Goal: Task Accomplishment & Management: Manage account settings

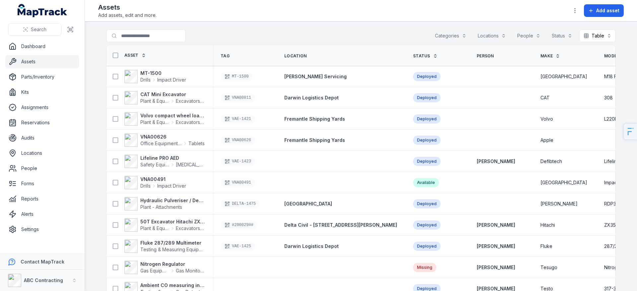
click at [450, 34] on button "Categories" at bounding box center [451, 36] width 40 height 13
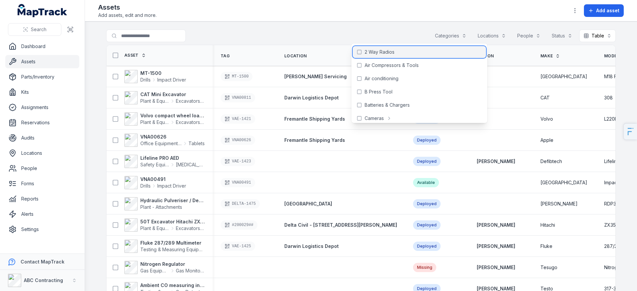
click at [397, 52] on div "2 Way Radios" at bounding box center [419, 52] width 133 height 12
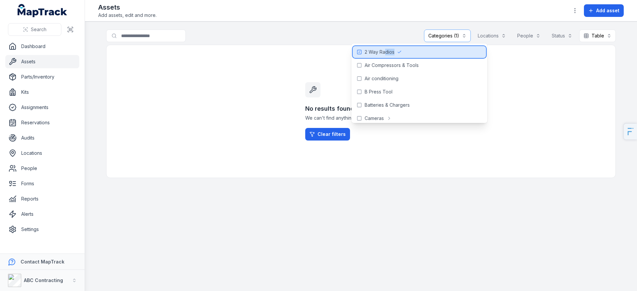
click at [384, 55] on div "2 Way Radios" at bounding box center [419, 52] width 133 height 12
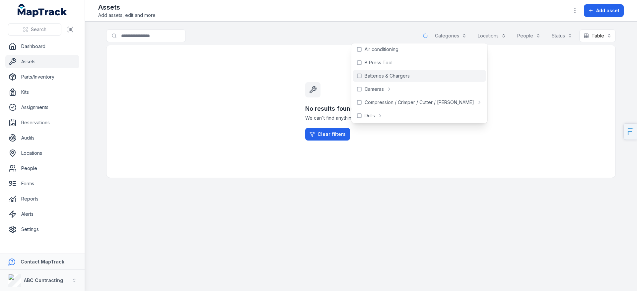
scroll to position [35, 0]
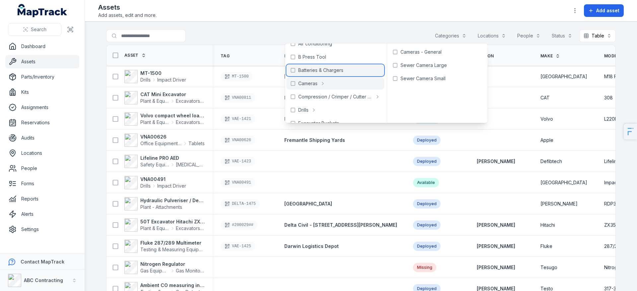
click at [319, 71] on span "Batteries & Chargers" at bounding box center [320, 70] width 45 height 7
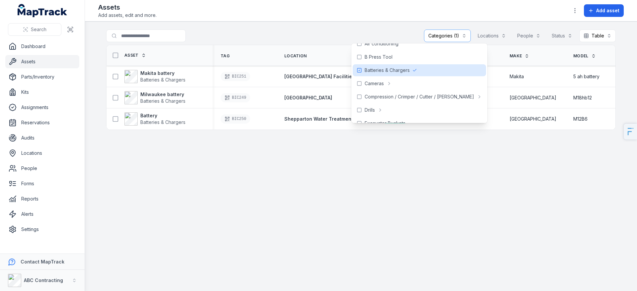
click at [295, 17] on div "Assets Add assets, edit and more. Add asset" at bounding box center [361, 11] width 526 height 16
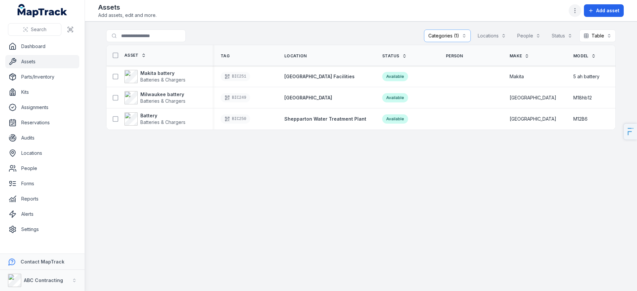
click at [577, 12] on icon "button" at bounding box center [575, 10] width 7 height 7
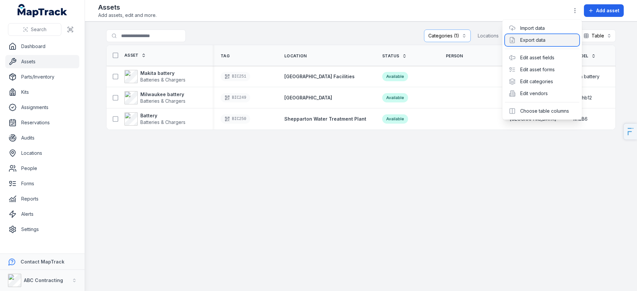
click at [531, 41] on div "Export data" at bounding box center [542, 40] width 74 height 12
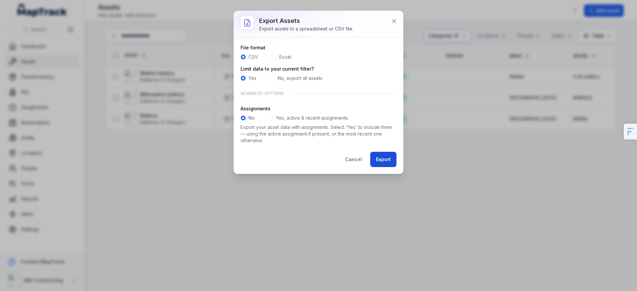
click at [380, 155] on button "Export" at bounding box center [383, 159] width 26 height 15
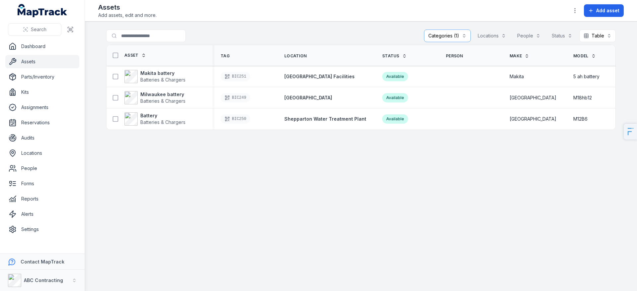
click at [385, 161] on main "**********" at bounding box center [361, 157] width 552 height 270
click at [32, 158] on link "Locations" at bounding box center [42, 153] width 74 height 13
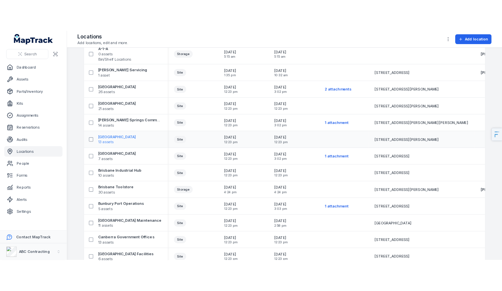
scroll to position [62, 0]
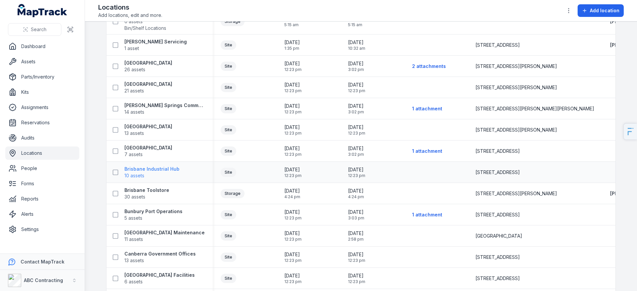
click at [147, 174] on span "10 assets" at bounding box center [151, 176] width 55 height 7
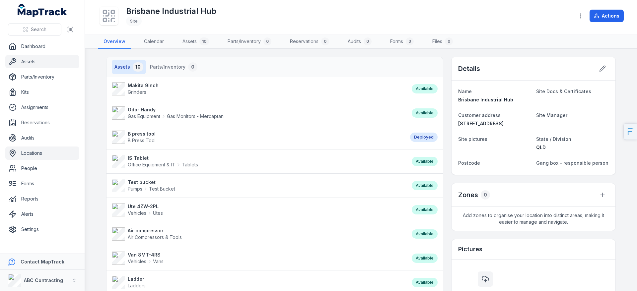
click at [37, 61] on link "Assets" at bounding box center [42, 61] width 74 height 13
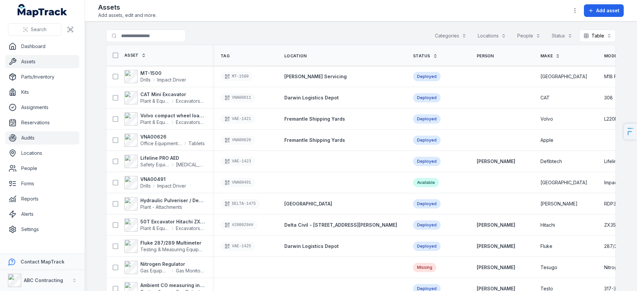
click at [42, 131] on link "Audits" at bounding box center [42, 137] width 74 height 13
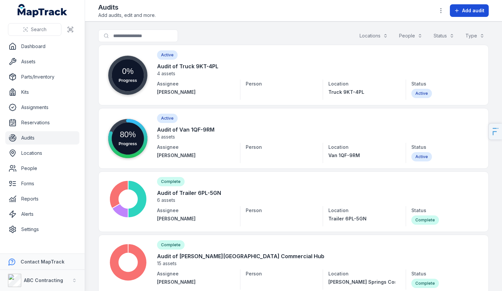
click at [461, 11] on button "Add audit" at bounding box center [469, 10] width 39 height 13
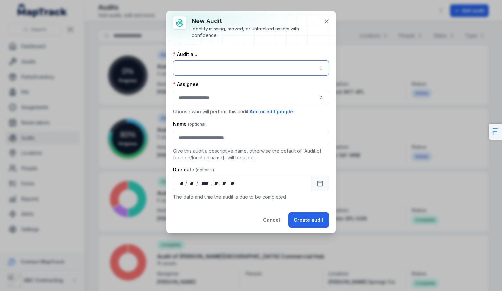
click at [233, 71] on button "button" at bounding box center [251, 67] width 156 height 15
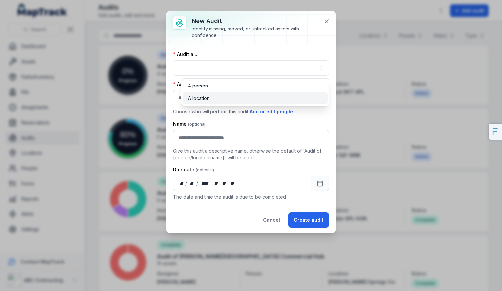
click at [202, 101] on span "A location" at bounding box center [199, 98] width 22 height 7
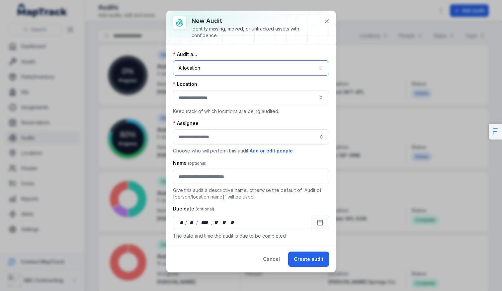
click at [211, 101] on button "button" at bounding box center [251, 97] width 156 height 15
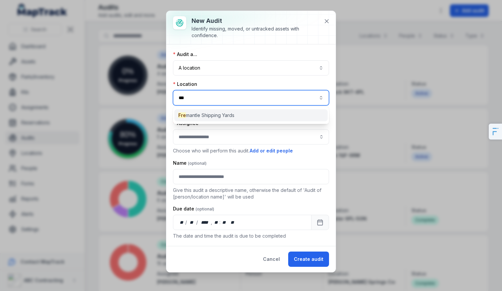
type input "***"
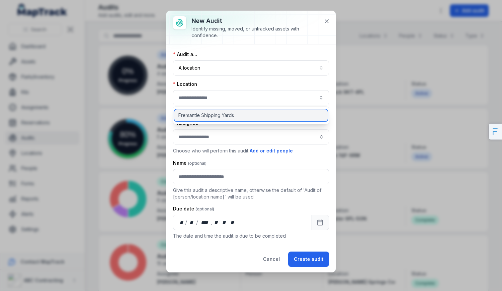
click at [243, 120] on div "Fremantle Shipping Yards" at bounding box center [250, 116] width 153 height 12
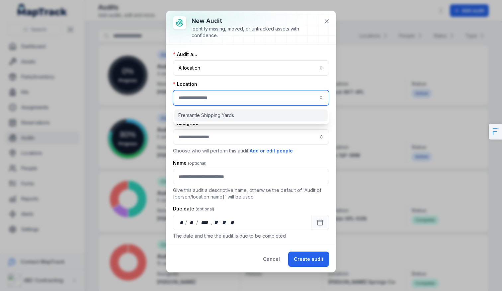
type input "**********"
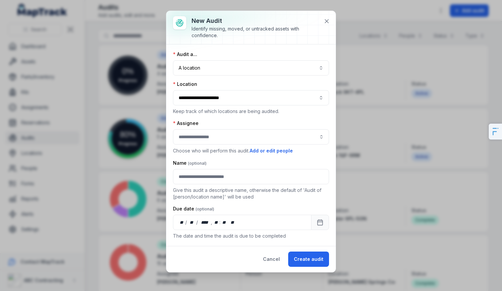
click at [218, 146] on div "Assignee Choose who will perform this audit. Add or edit people" at bounding box center [251, 137] width 156 height 35
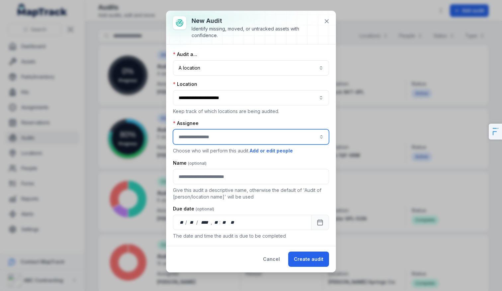
click at [235, 135] on input "audit-add:assignee_id-label" at bounding box center [251, 136] width 156 height 15
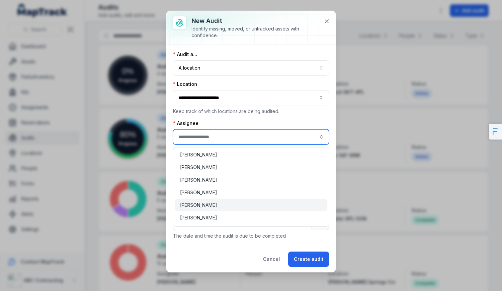
scroll to position [47, 0]
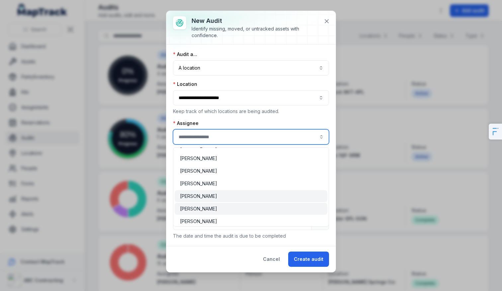
type input "**********"
click at [207, 208] on span "Jarrod Milford" at bounding box center [198, 209] width 37 height 7
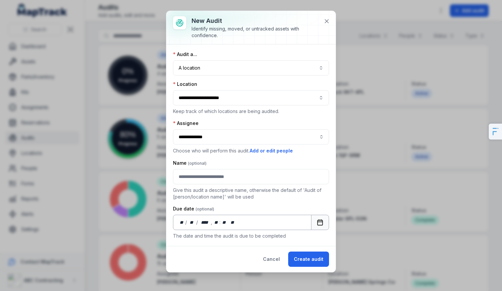
click at [323, 217] on button "Calendar" at bounding box center [320, 222] width 18 height 15
click at [310, 263] on button "Create audit" at bounding box center [308, 259] width 41 height 15
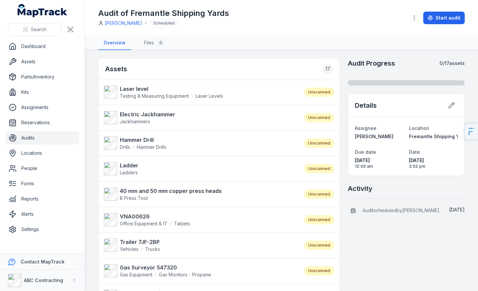
click at [309, 17] on div "Audit of Fremantle Shipping Yards Jarrod Milford Scheduled" at bounding box center [250, 18] width 304 height 20
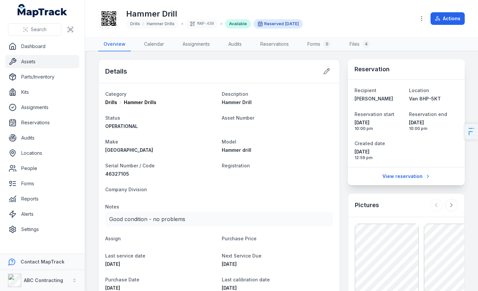
click at [26, 62] on link "Assets" at bounding box center [42, 61] width 74 height 13
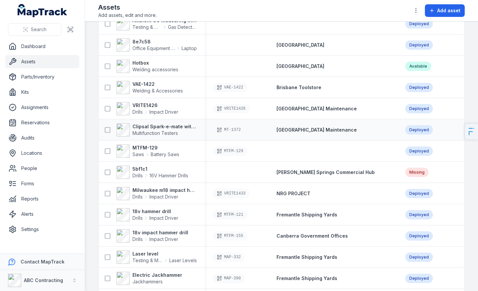
scroll to position [278, 0]
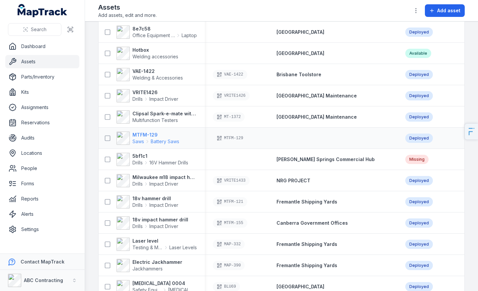
click at [145, 139] on icon at bounding box center [147, 141] width 5 height 5
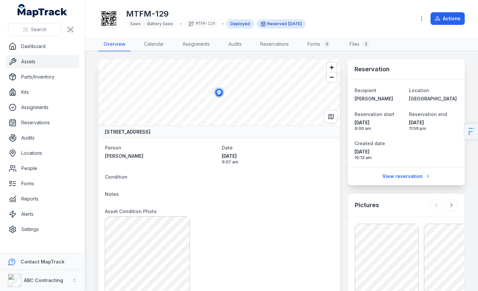
click at [50, 61] on link "Assets" at bounding box center [42, 61] width 74 height 13
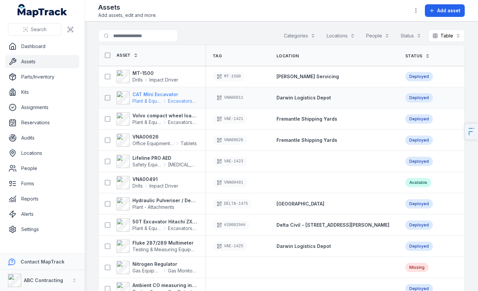
click at [165, 96] on strong "CAT Mini Excavator" at bounding box center [164, 94] width 64 height 7
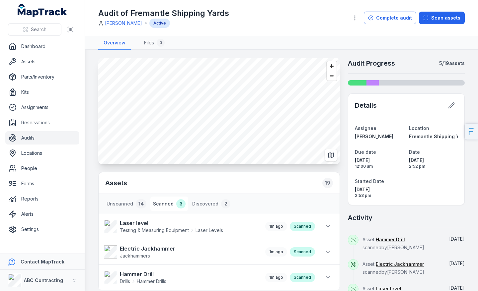
scroll to position [40, 0]
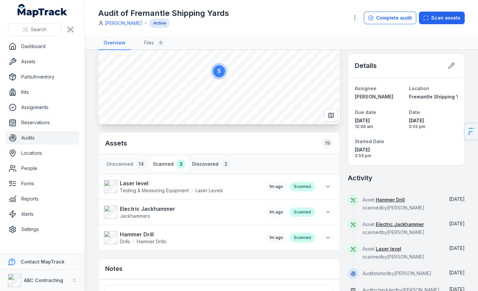
click at [202, 170] on button "Discovered 2" at bounding box center [210, 164] width 43 height 15
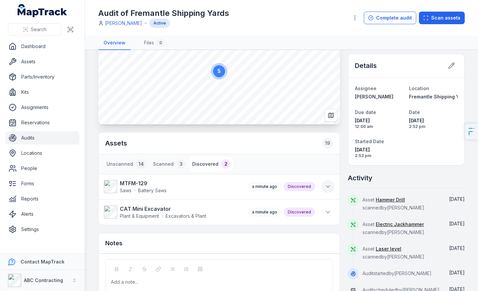
click at [329, 186] on icon at bounding box center [327, 187] width 3 height 2
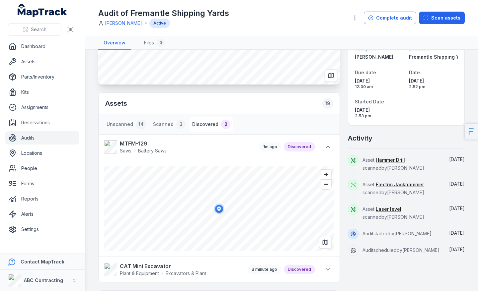
scroll to position [80, 0]
click at [328, 178] on span "Zoom in" at bounding box center [326, 174] width 10 height 10
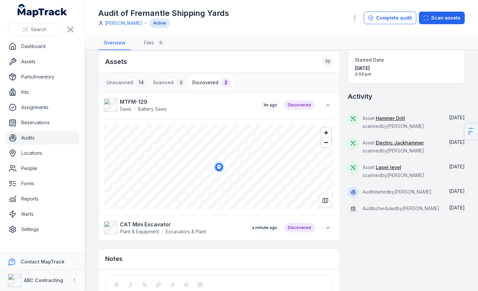
scroll to position [124, 0]
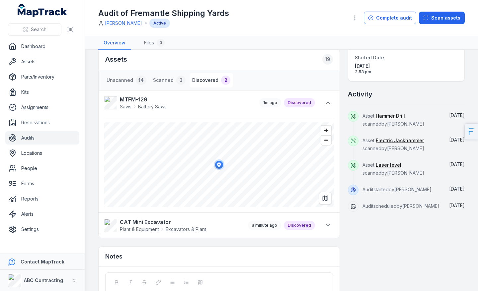
click at [326, 234] on li "CAT Mini Excavator Plant & Equipment Excavators & Plant a minute ago Discovered" at bounding box center [219, 226] width 241 height 26
click at [330, 230] on button at bounding box center [328, 225] width 13 height 13
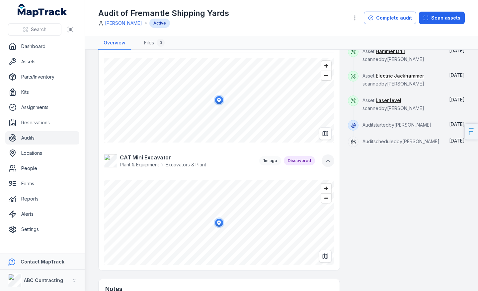
scroll to position [188, 0]
click at [53, 137] on link "Audits" at bounding box center [42, 137] width 74 height 13
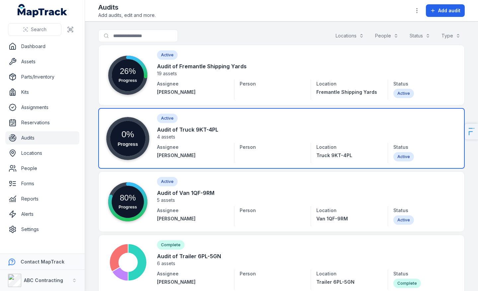
scroll to position [46, 0]
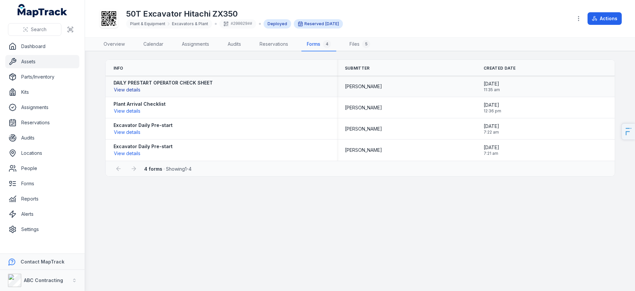
click at [134, 90] on button "View details" at bounding box center [126, 89] width 27 height 7
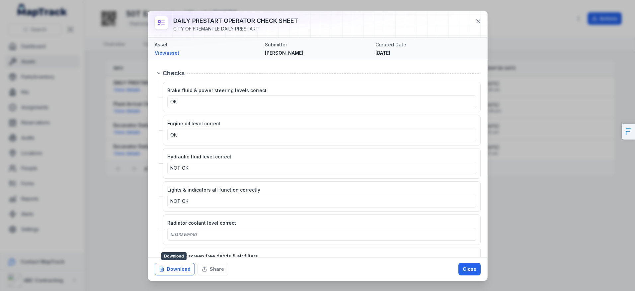
click at [163, 271] on icon at bounding box center [161, 269] width 5 height 5
click at [481, 24] on icon at bounding box center [478, 21] width 7 height 7
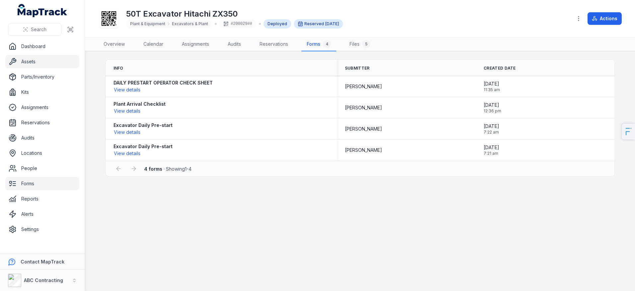
click at [34, 186] on link "Forms" at bounding box center [42, 183] width 74 height 13
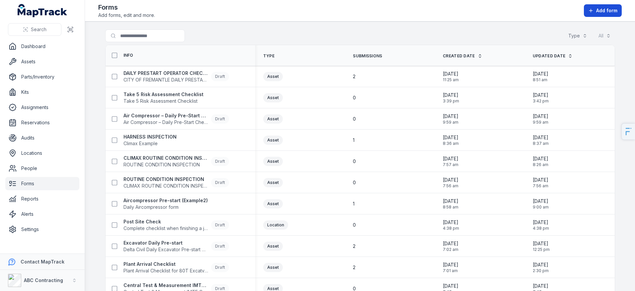
click at [604, 9] on span "Add form" at bounding box center [606, 10] width 21 height 7
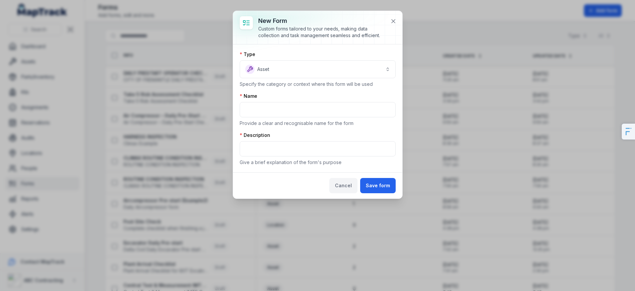
click at [348, 185] on button "Cancel" at bounding box center [343, 185] width 28 height 15
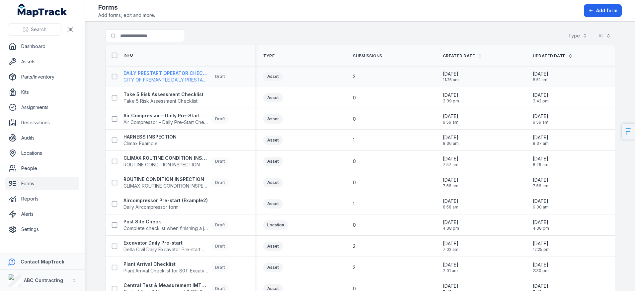
click at [160, 74] on strong "DAILY PRESTART OPERATOR CHECK SHEET" at bounding box center [165, 73] width 85 height 7
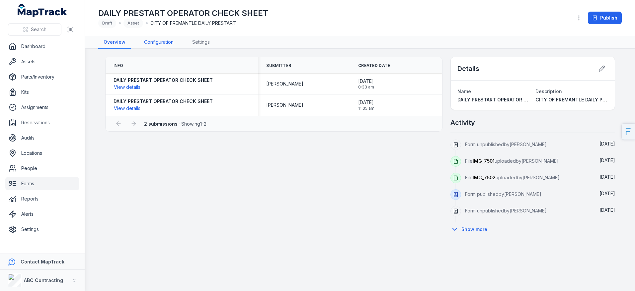
click at [165, 47] on link "Configuration" at bounding box center [159, 42] width 40 height 13
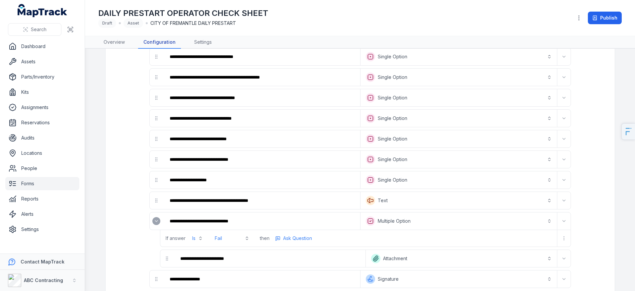
scroll to position [217, 0]
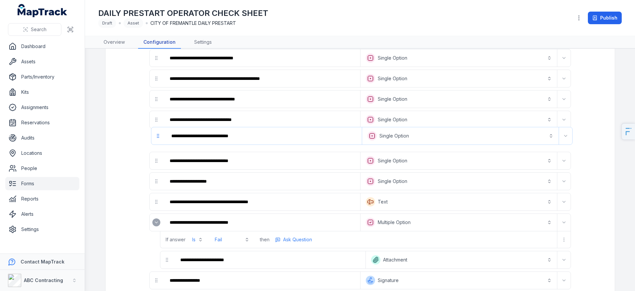
drag, startPoint x: 156, startPoint y: 137, endPoint x: 158, endPoint y: 130, distance: 7.5
click at [158, 130] on div "**********" at bounding box center [359, 87] width 421 height 405
click at [26, 183] on link "Forms" at bounding box center [42, 183] width 74 height 13
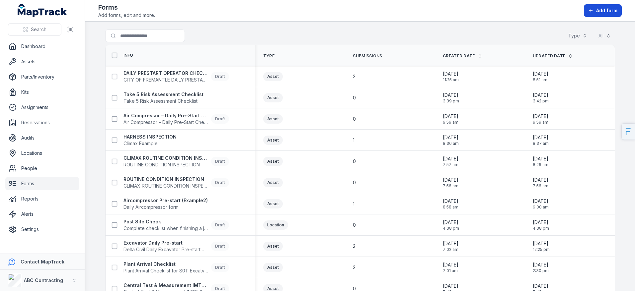
click at [608, 13] on span "Add form" at bounding box center [606, 10] width 21 height 7
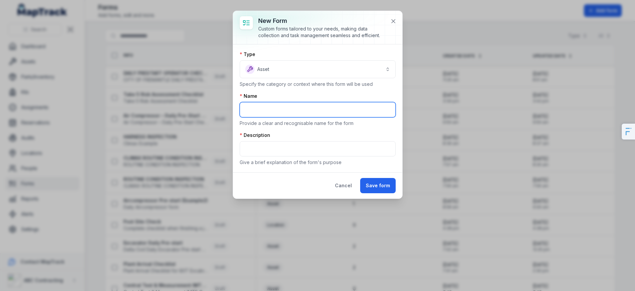
click at [268, 107] on input "text" at bounding box center [318, 109] width 156 height 15
type input "**********"
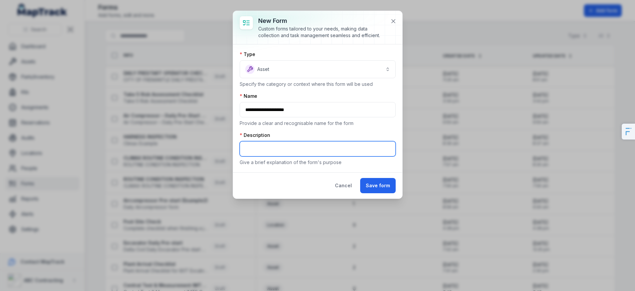
click at [268, 144] on input "text" at bounding box center [318, 148] width 156 height 15
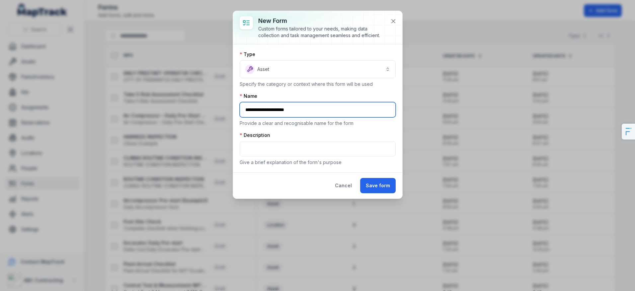
click at [299, 116] on input "**********" at bounding box center [318, 109] width 156 height 15
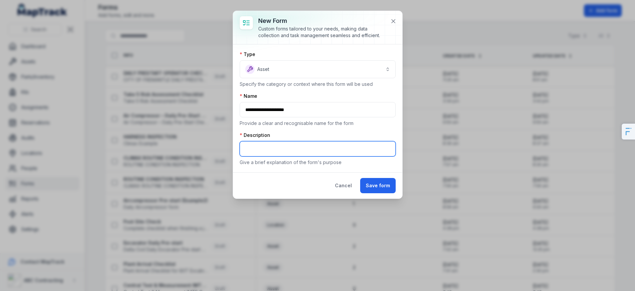
click at [283, 149] on input "text" at bounding box center [318, 148] width 156 height 15
paste input "**********"
type input "**********"
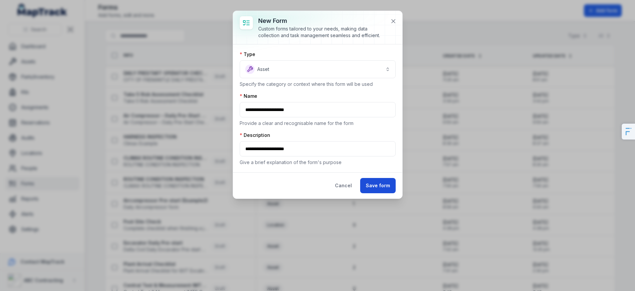
click at [385, 189] on button "Save form" at bounding box center [378, 185] width 36 height 15
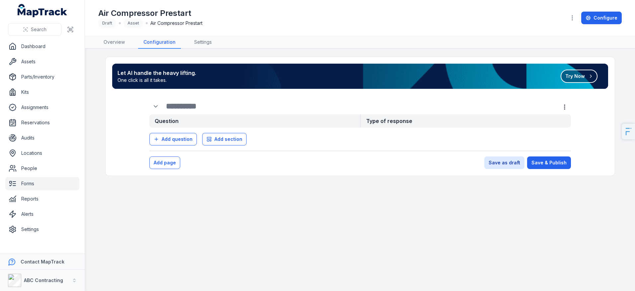
click at [588, 78] on icon at bounding box center [590, 76] width 5 height 5
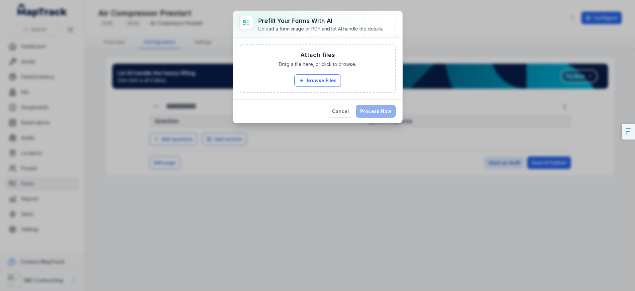
click at [235, 230] on div "Prefill Your Forms with AI Upload a form image or PDF and let AI handle the det…" at bounding box center [317, 145] width 635 height 291
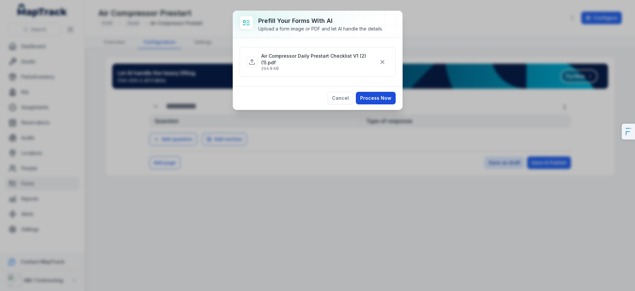
click at [364, 93] on button "Process Now" at bounding box center [376, 98] width 40 height 13
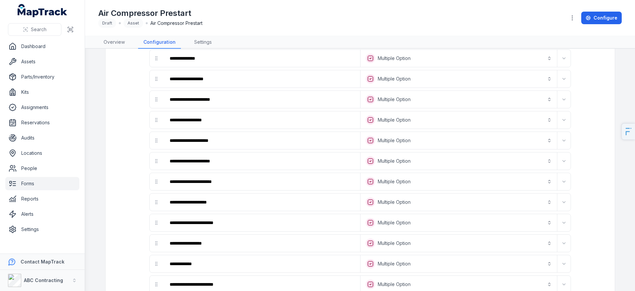
scroll to position [312, 0]
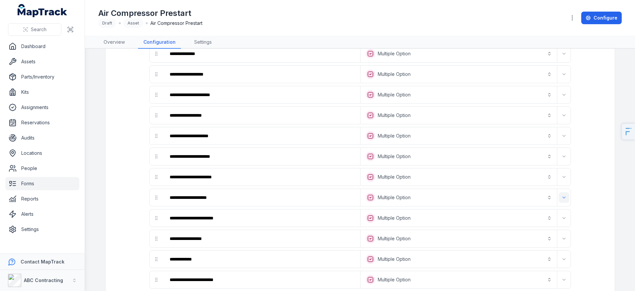
click at [565, 199] on icon "Expand" at bounding box center [563, 197] width 5 height 5
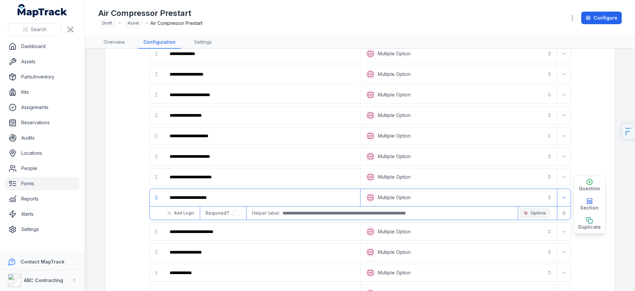
click at [541, 213] on span "Options" at bounding box center [538, 213] width 16 height 5
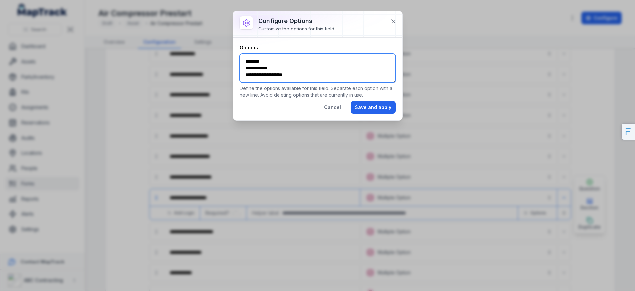
drag, startPoint x: 320, startPoint y: 73, endPoint x: 227, endPoint y: 50, distance: 96.0
click at [227, 50] on div "**********" at bounding box center [317, 145] width 635 height 291
click at [306, 70] on textarea "**********" at bounding box center [318, 68] width 156 height 29
click at [334, 109] on button "Cancel" at bounding box center [333, 107] width 26 height 13
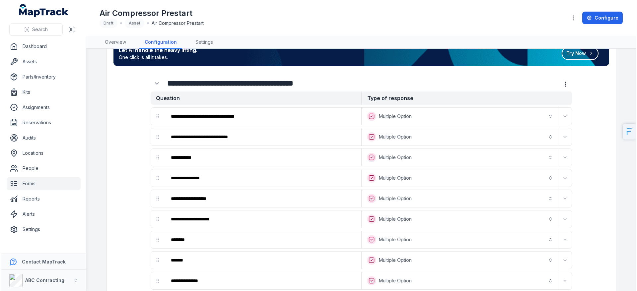
scroll to position [0, 0]
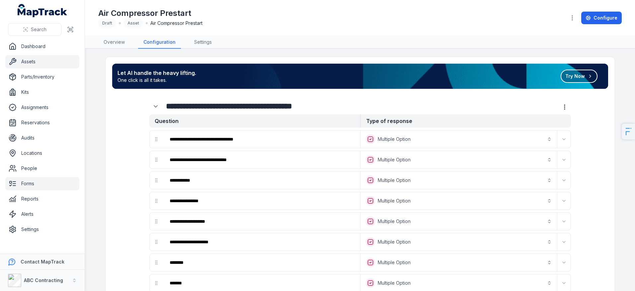
click at [42, 64] on link "Assets" at bounding box center [42, 61] width 74 height 13
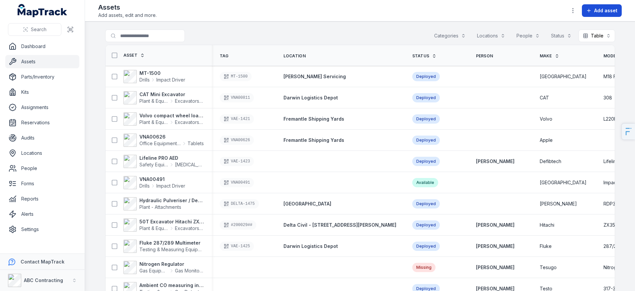
click at [595, 7] on button "Add asset" at bounding box center [602, 10] width 40 height 13
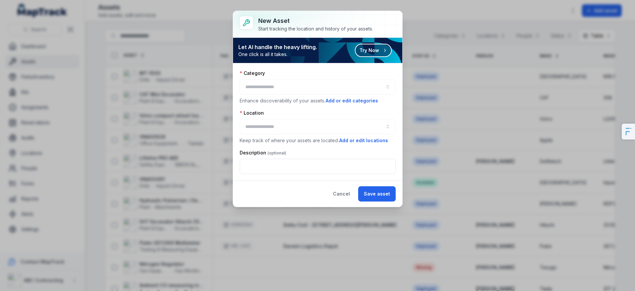
click at [365, 56] on button "Try Now" at bounding box center [373, 50] width 37 height 13
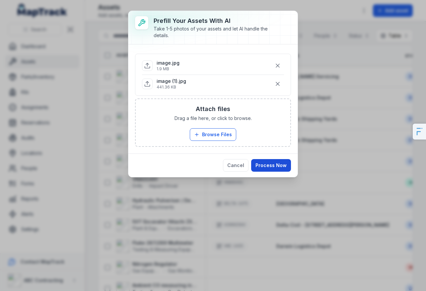
click at [272, 167] on button "Process Now" at bounding box center [271, 165] width 40 height 13
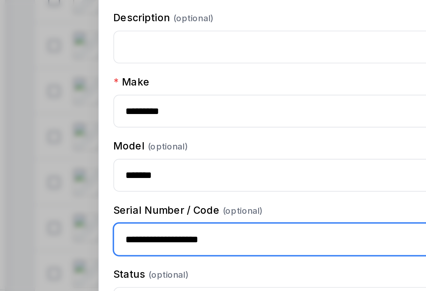
drag, startPoint x: 198, startPoint y: 234, endPoint x: 139, endPoint y: 229, distance: 59.9
click at [139, 229] on input "**********" at bounding box center [213, 230] width 156 height 15
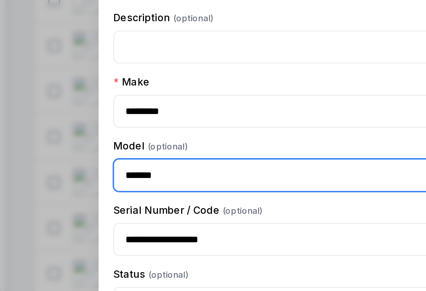
click at [159, 201] on input "*******" at bounding box center [213, 200] width 156 height 15
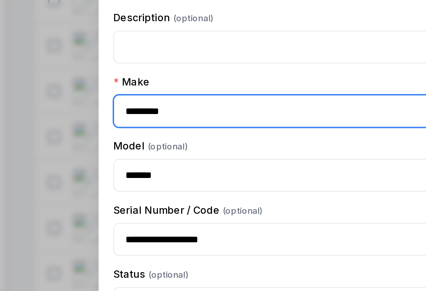
click at [158, 175] on input "*********" at bounding box center [213, 170] width 156 height 15
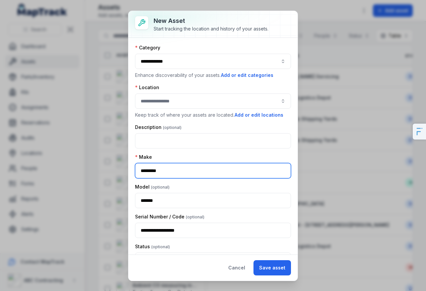
click at [162, 62] on button "**********" at bounding box center [213, 61] width 156 height 15
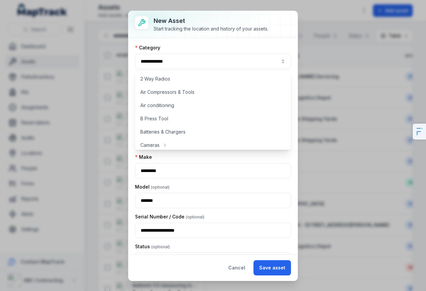
click at [209, 52] on div "**********" at bounding box center [213, 61] width 156 height 35
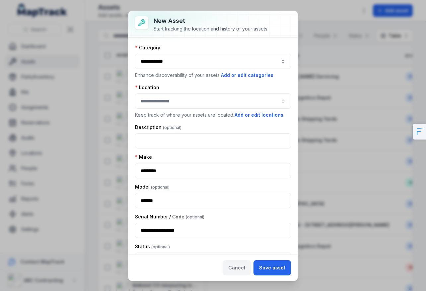
click at [241, 268] on button "Cancel" at bounding box center [237, 267] width 28 height 15
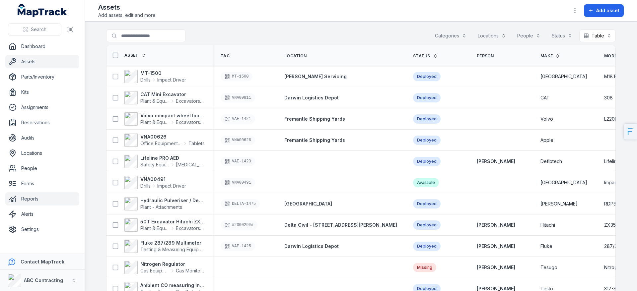
click at [20, 199] on link "Reports" at bounding box center [42, 198] width 74 height 13
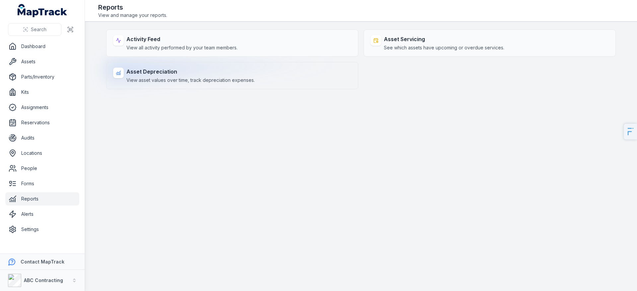
click at [180, 77] on span "View asset values over time, track depreciation expenses." at bounding box center [190, 80] width 128 height 7
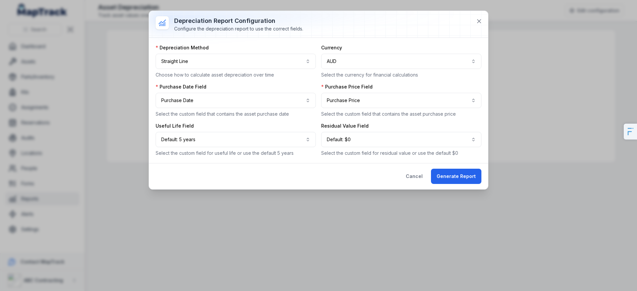
click at [451, 169] on button "Generate Report" at bounding box center [456, 176] width 50 height 15
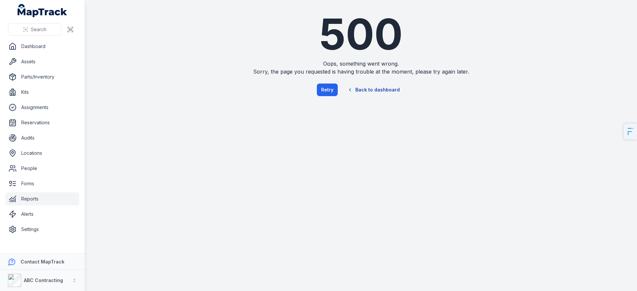
click at [380, 90] on link "Back to dashboard" at bounding box center [374, 89] width 64 height 15
